Goal: Task Accomplishment & Management: Complete application form

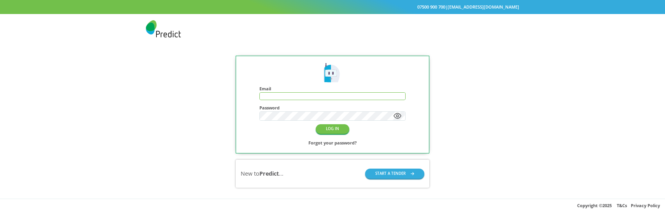
click at [307, 93] on input "text" at bounding box center [332, 96] width 145 height 7
type input "**********"
click at [331, 130] on button "LOG IN" at bounding box center [332, 129] width 33 height 10
